Goal: Task Accomplishment & Management: Manage account settings

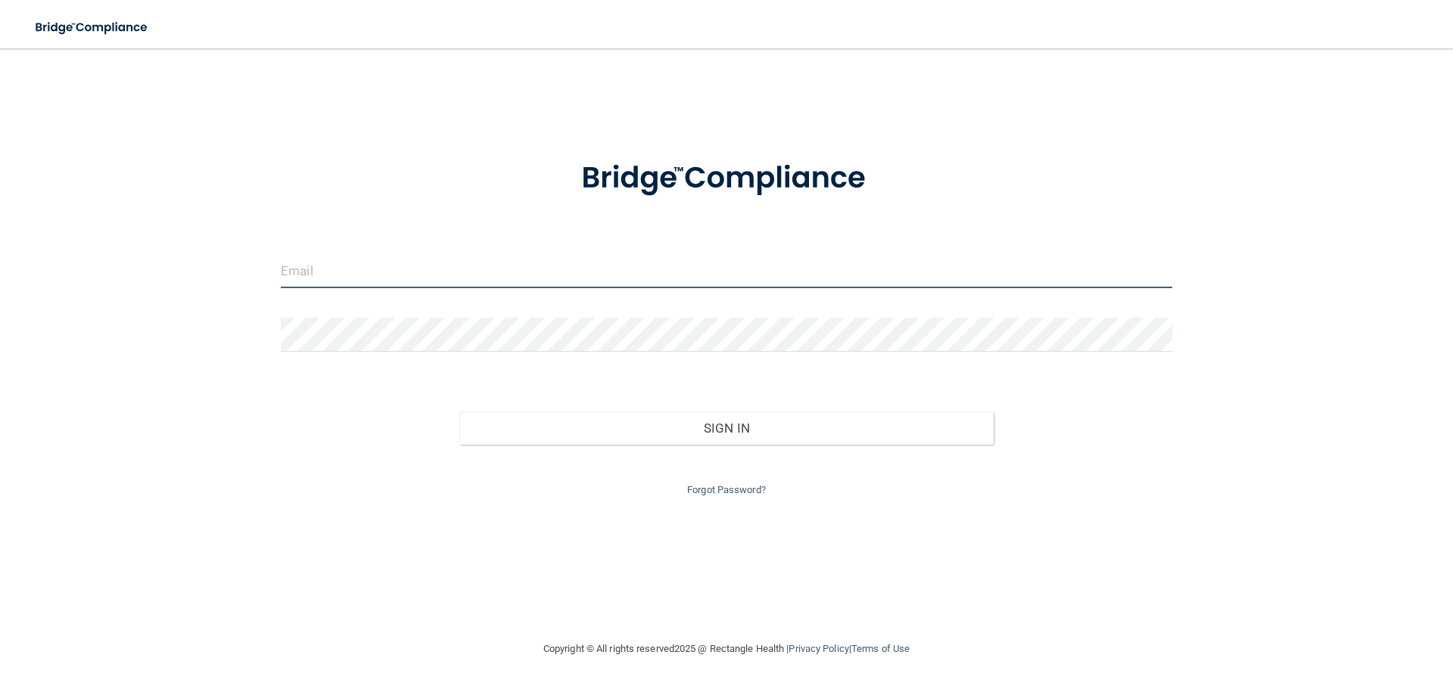
type input "[EMAIL_ADDRESS][DOMAIN_NAME]"
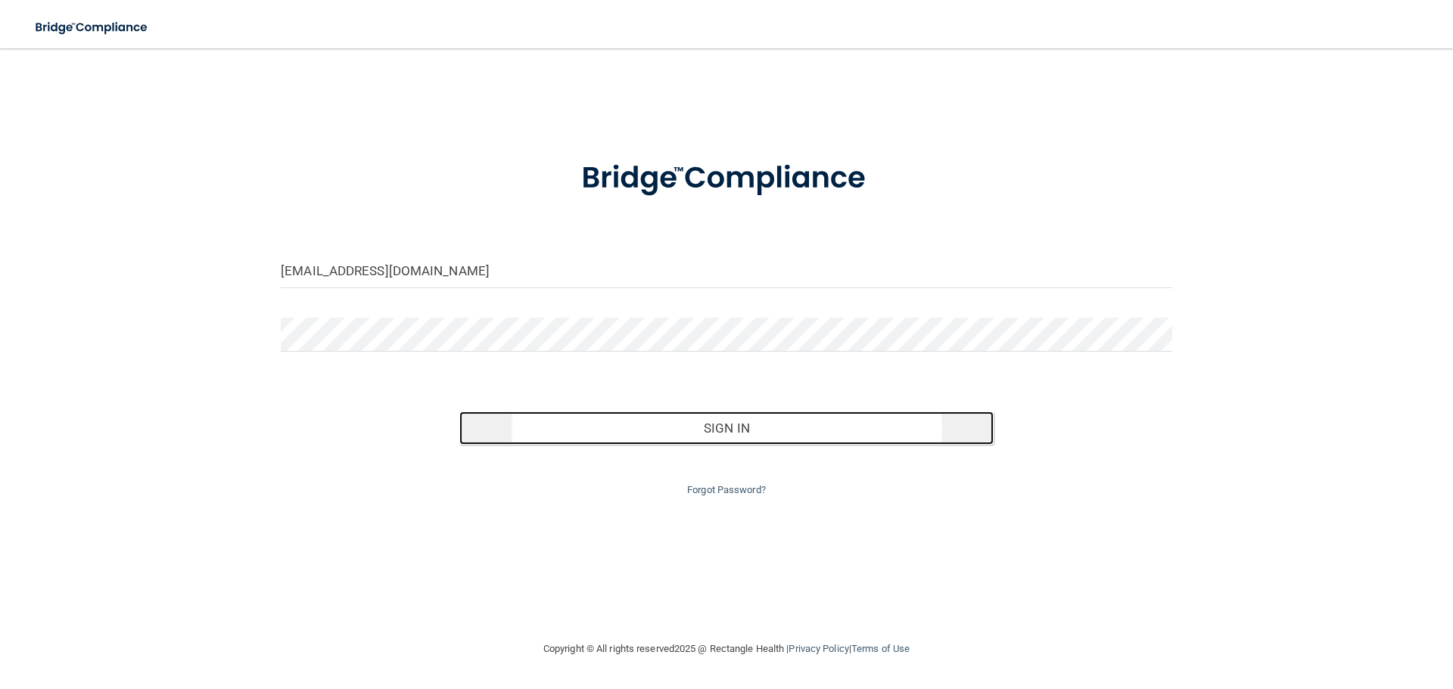
click at [730, 440] on button "Sign In" at bounding box center [726, 428] width 535 height 33
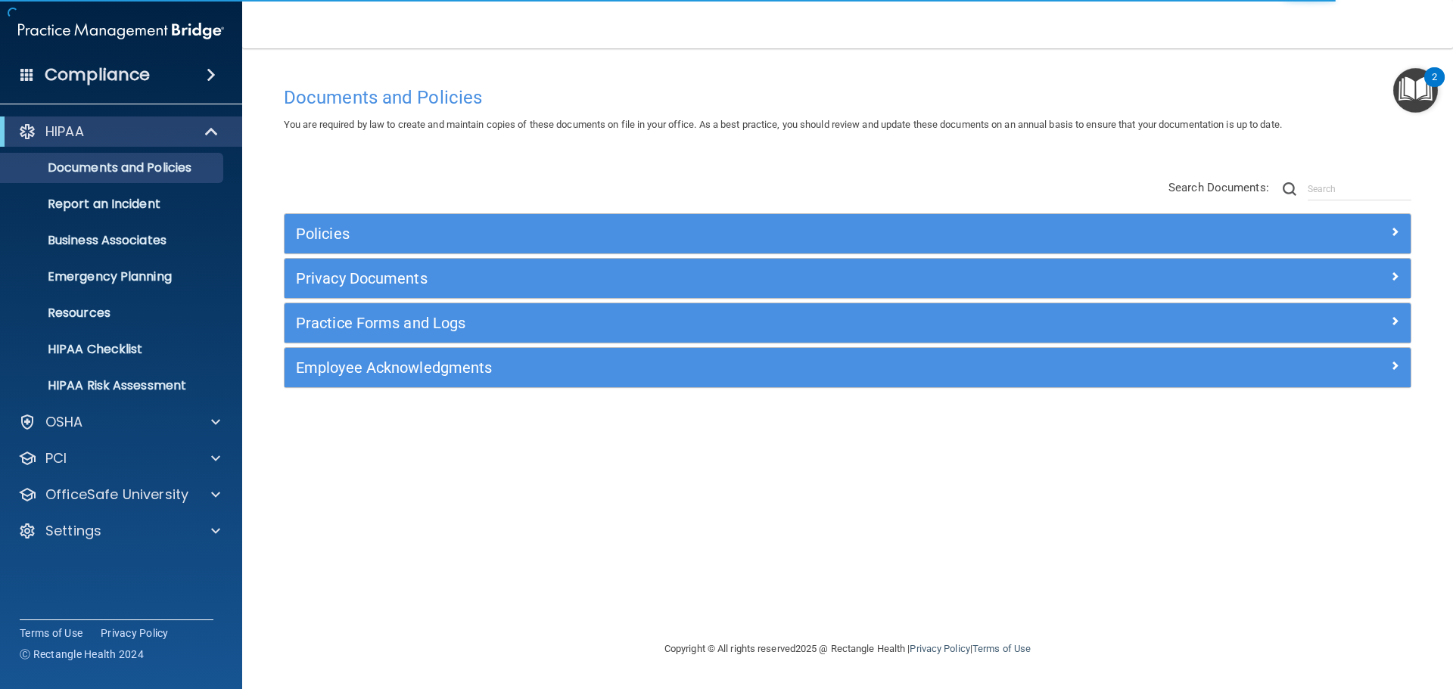
click at [1403, 89] on img "Open Resource Center, 2 new notifications" at bounding box center [1415, 90] width 45 height 45
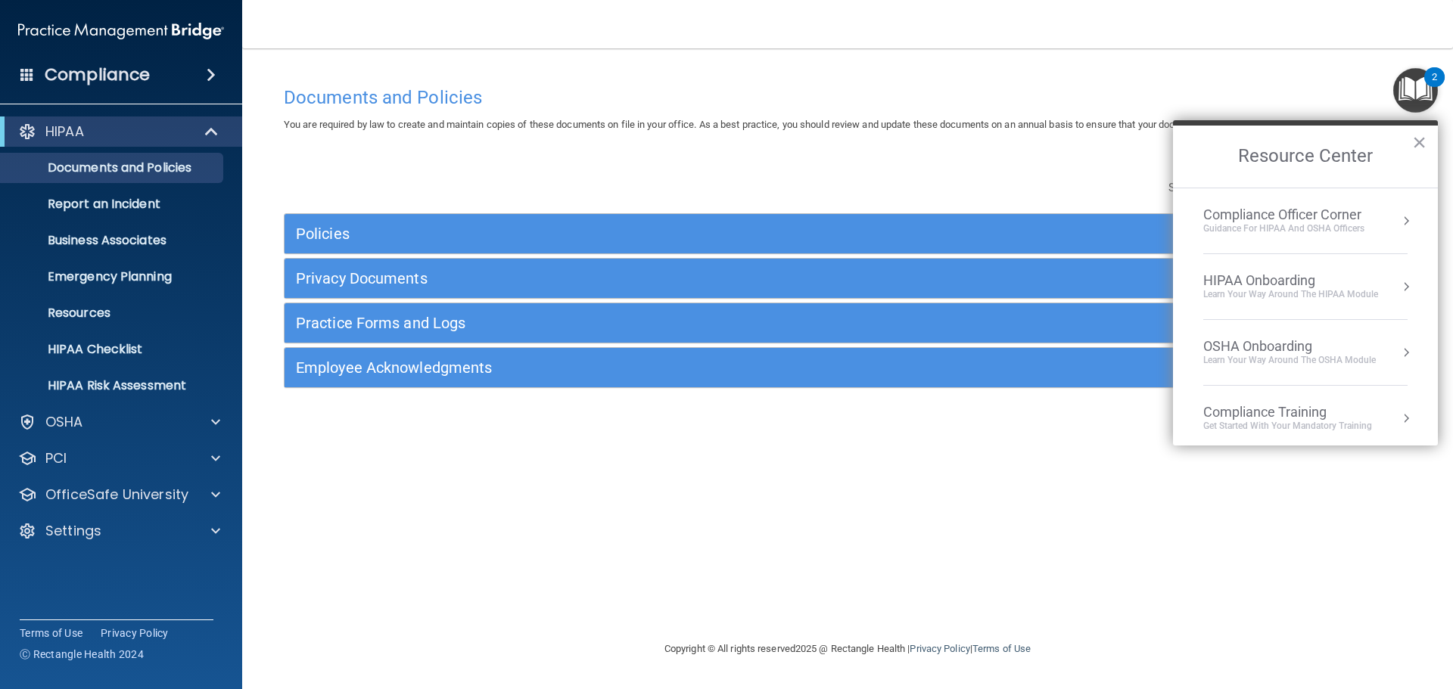
click at [1277, 282] on div "HIPAA Onboarding" at bounding box center [1290, 280] width 175 height 17
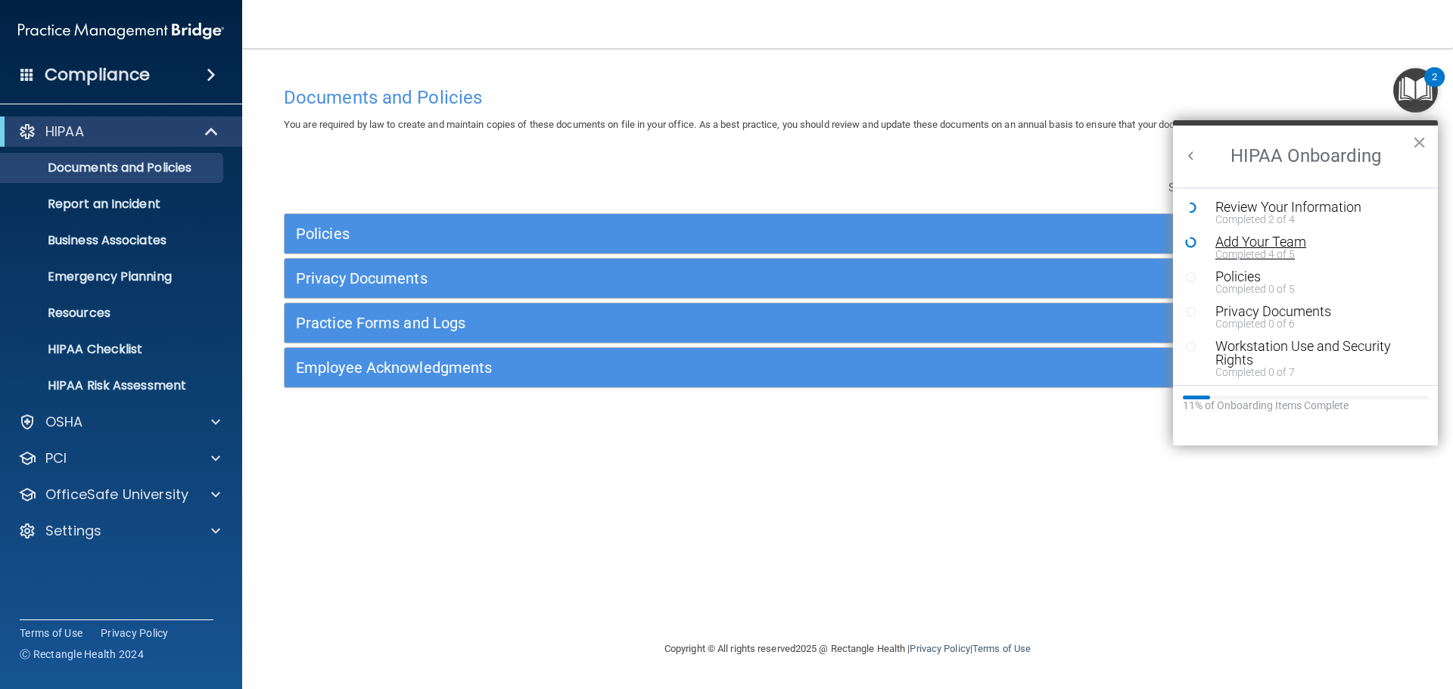
click at [1245, 247] on div "Add Your Team" at bounding box center [1310, 242] width 191 height 14
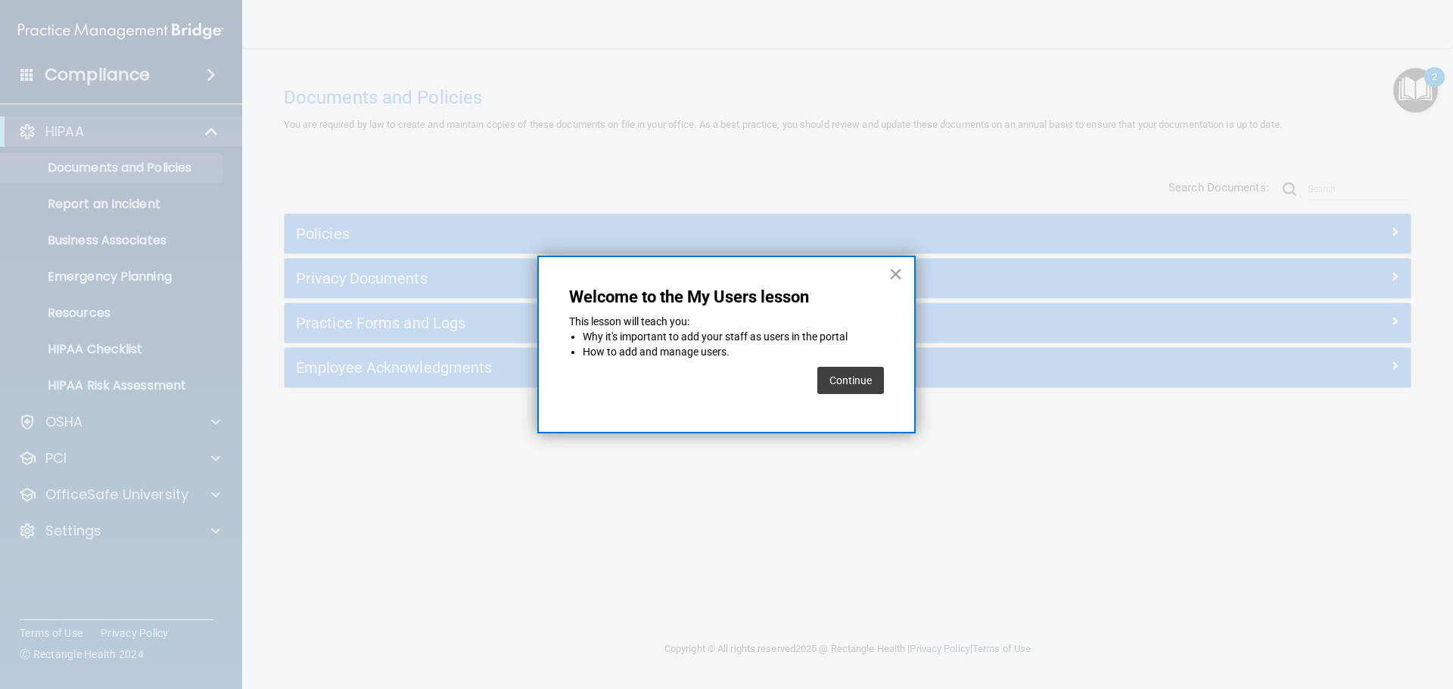
click at [858, 381] on button "Continue" at bounding box center [850, 380] width 67 height 27
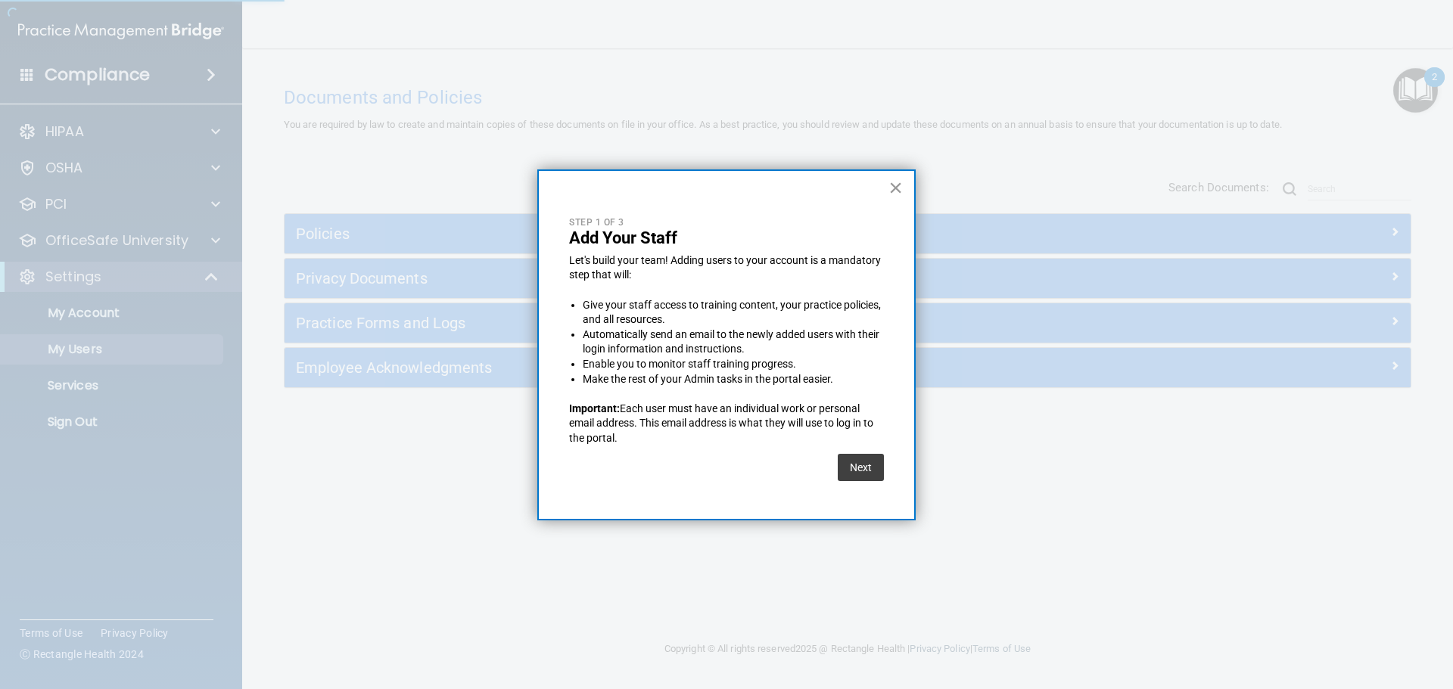
select select "20"
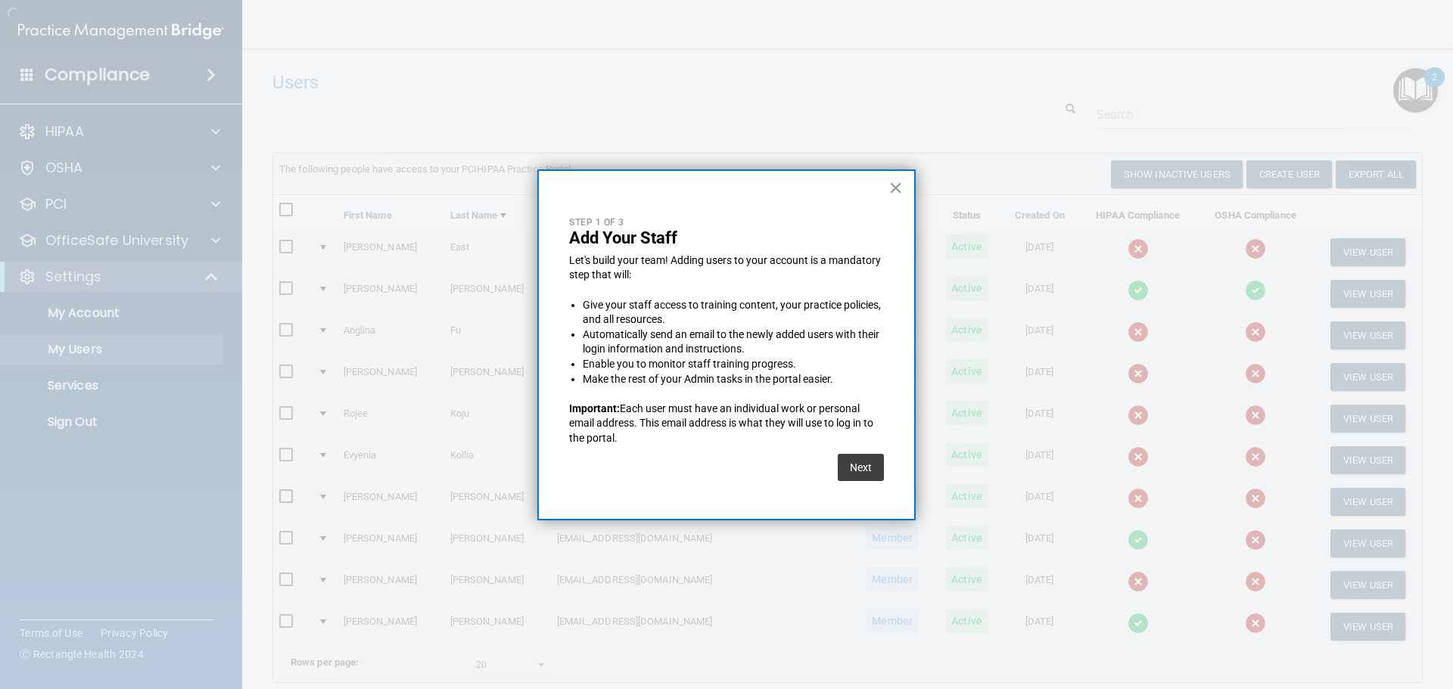
click at [892, 189] on button "×" at bounding box center [895, 188] width 14 height 24
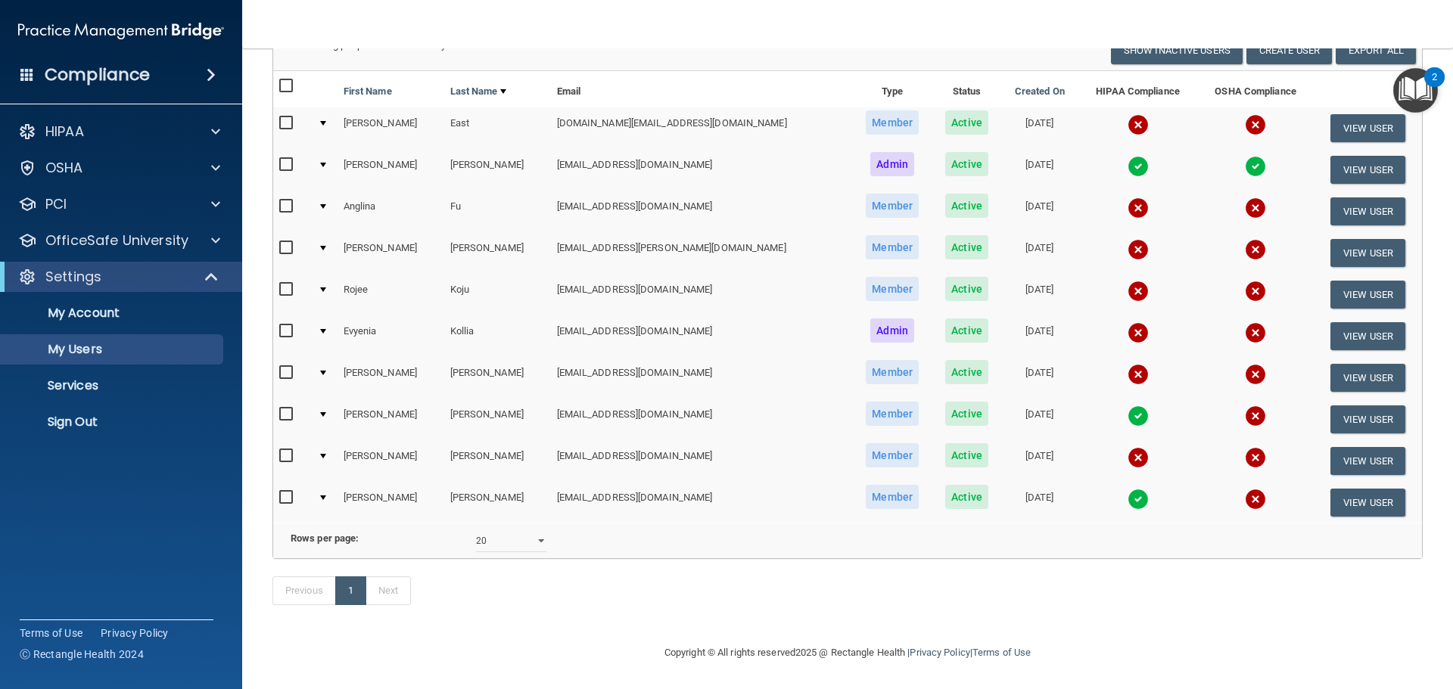
scroll to position [147, 0]
